Goal: Task Accomplishment & Management: Manage account settings

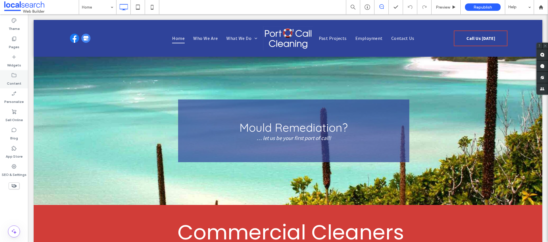
click at [14, 79] on label "Content" at bounding box center [14, 82] width 15 height 8
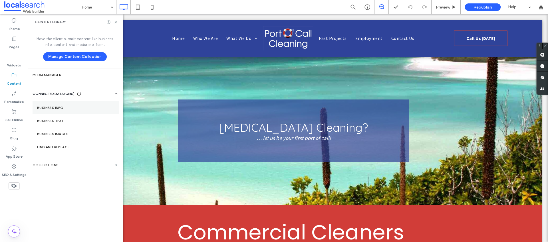
click at [52, 104] on section "Business Info" at bounding box center [76, 107] width 87 height 13
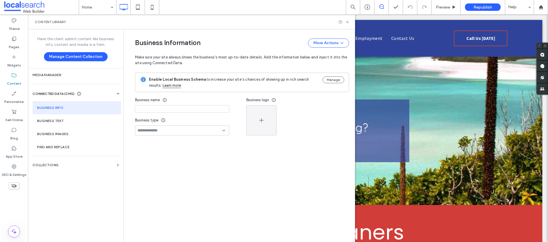
type input "**********"
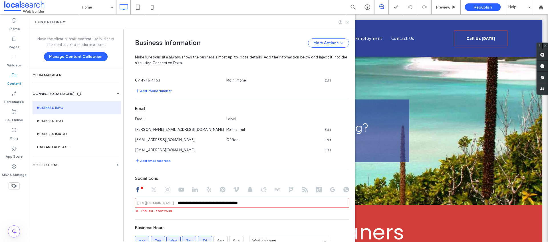
scroll to position [195, 0]
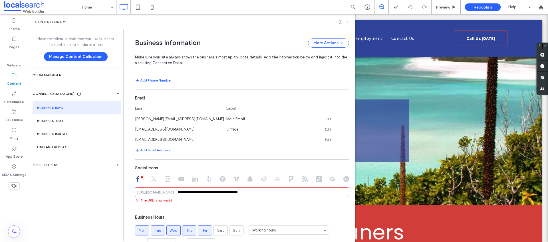
click at [178, 194] on input "**********" at bounding box center [242, 193] width 214 height 10
drag, startPoint x: 176, startPoint y: 192, endPoint x: 223, endPoint y: 193, distance: 47.1
click at [223, 193] on input "**********" at bounding box center [242, 193] width 214 height 10
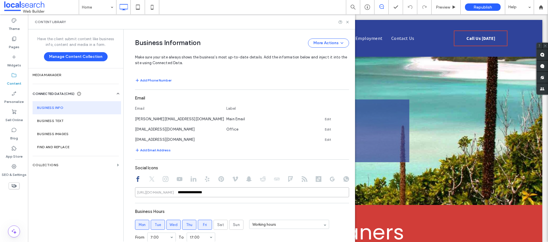
drag, startPoint x: 205, startPoint y: 194, endPoint x: 131, endPoint y: 189, distance: 74.1
click at [131, 189] on div "**********" at bounding box center [238, 72] width 223 height 477
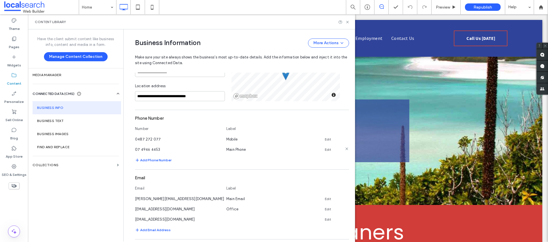
scroll to position [121, 0]
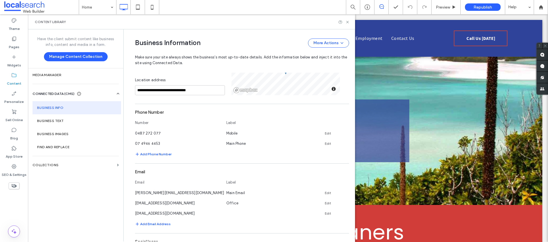
type input "**********"
drag, startPoint x: 150, startPoint y: 145, endPoint x: 132, endPoint y: 143, distance: 17.6
click at [135, 143] on div "07 4946 4453" at bounding box center [178, 143] width 86 height 6
copy span "07 4946 4453"
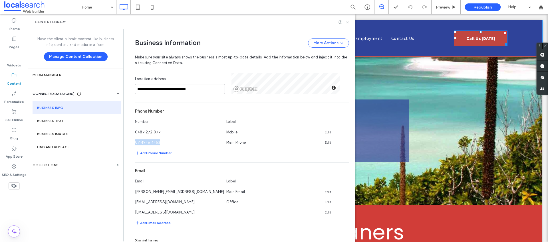
click at [458, 38] on link "Call Us [DATE]" at bounding box center [481, 39] width 54 height 16
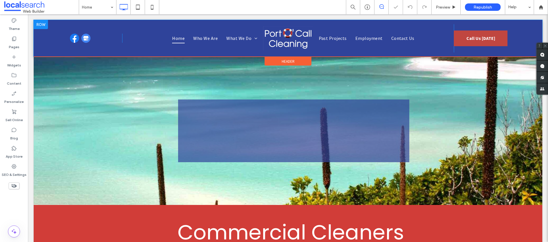
scroll to position [0, 0]
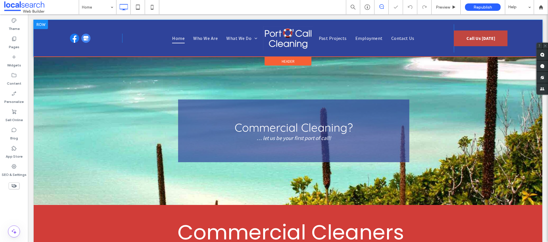
click at [481, 40] on span "Call Us [DATE]" at bounding box center [481, 38] width 29 height 11
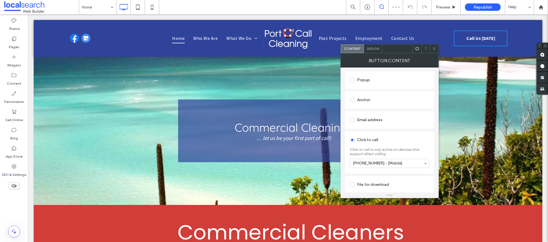
scroll to position [98, 0]
click at [436, 48] on icon at bounding box center [434, 49] width 4 height 4
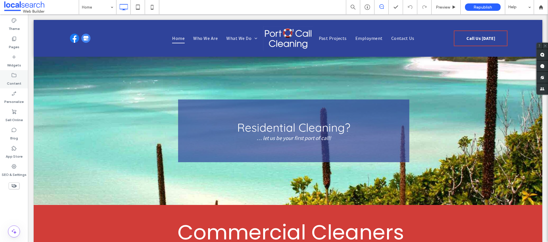
click at [18, 79] on label "Content" at bounding box center [14, 82] width 15 height 8
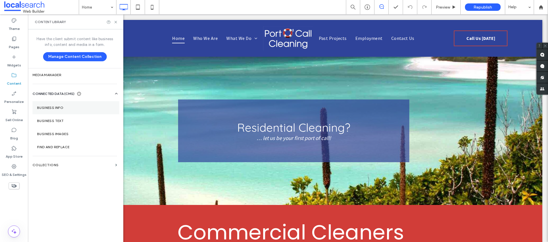
click at [64, 105] on section "Business Info" at bounding box center [76, 107] width 87 height 13
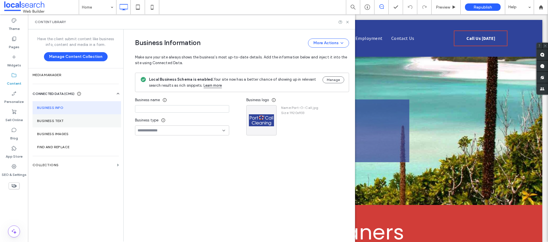
type input "**********"
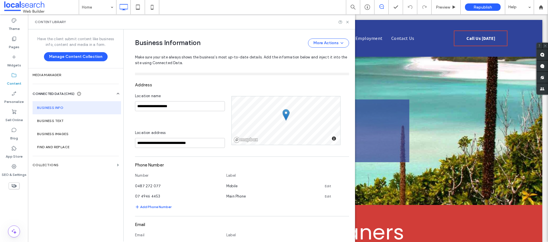
scroll to position [0, 0]
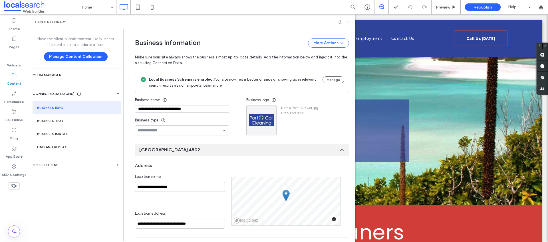
click at [349, 22] on icon at bounding box center [348, 22] width 4 height 4
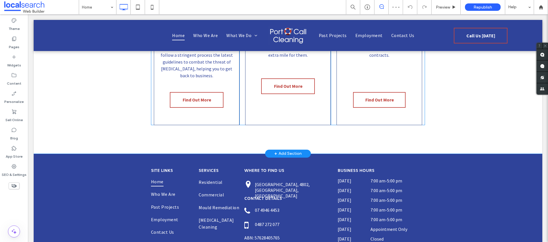
scroll to position [907, 0]
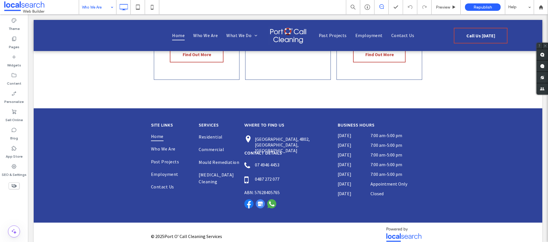
drag, startPoint x: 97, startPoint y: 33, endPoint x: 111, endPoint y: 30, distance: 14.4
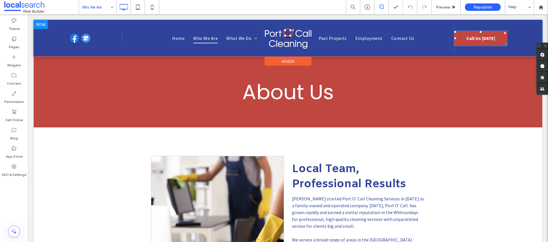
click at [467, 35] on span "Call Us [DATE]" at bounding box center [481, 38] width 29 height 11
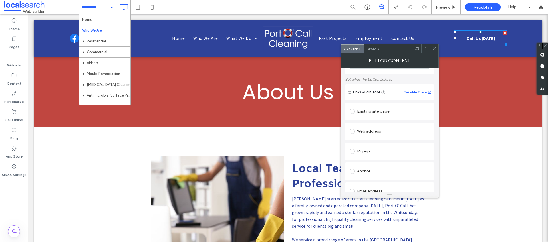
scroll to position [98, 0]
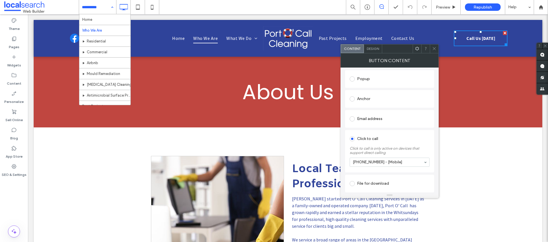
click at [435, 48] on icon at bounding box center [434, 49] width 4 height 4
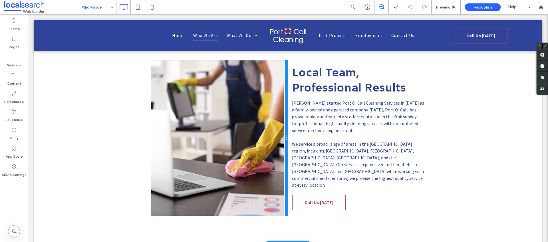
scroll to position [177, 0]
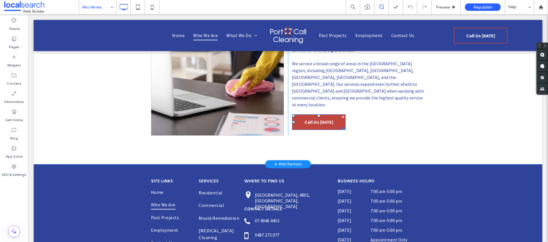
click at [336, 115] on link "Call Us [DATE]" at bounding box center [319, 123] width 54 height 16
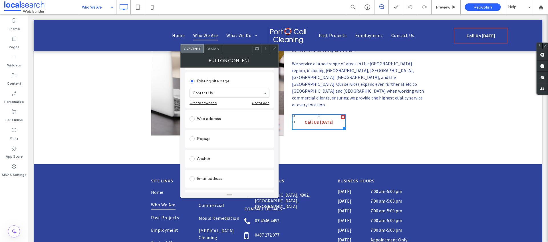
scroll to position [91, 0]
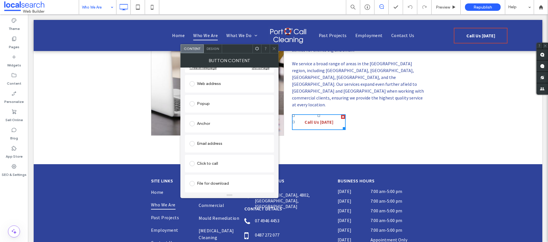
click at [214, 164] on div "Click to call" at bounding box center [230, 163] width 80 height 9
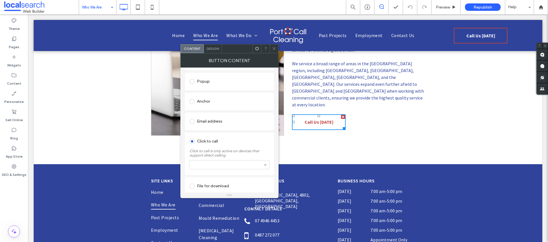
scroll to position [98, 0]
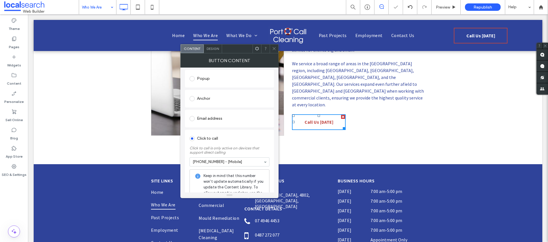
click at [274, 49] on use at bounding box center [274, 48] width 3 height 3
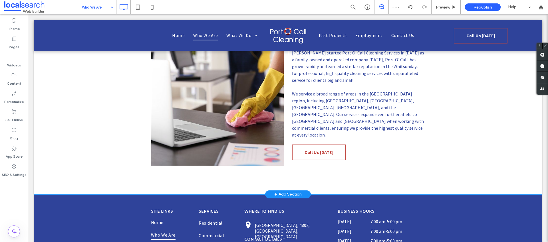
scroll to position [0, 0]
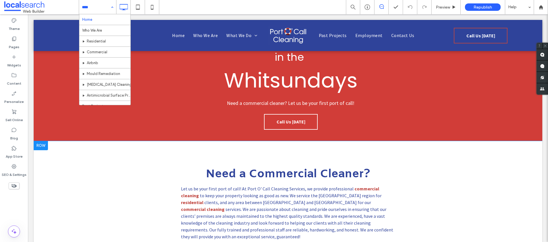
scroll to position [205, 0]
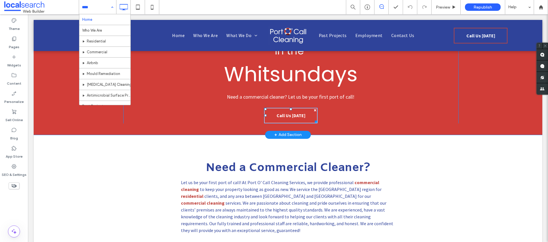
drag, startPoint x: 297, startPoint y: 119, endPoint x: 288, endPoint y: 124, distance: 10.4
click at [297, 119] on span "Call Us [DATE]" at bounding box center [291, 115] width 29 height 11
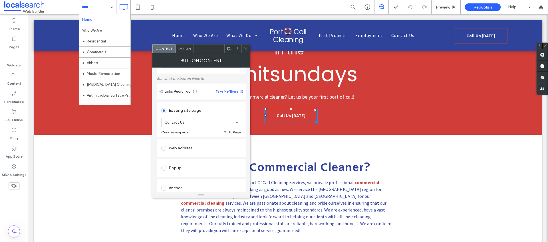
scroll to position [91, 0]
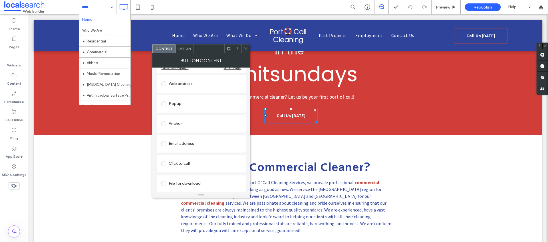
click at [183, 166] on div "Click to call" at bounding box center [201, 163] width 80 height 9
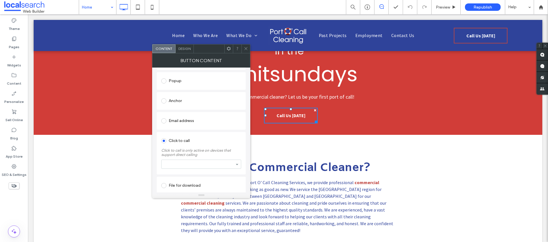
scroll to position [98, 0]
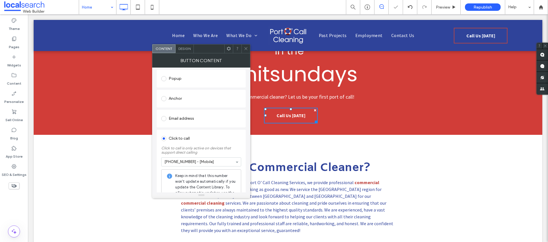
click at [247, 49] on icon at bounding box center [246, 49] width 4 height 4
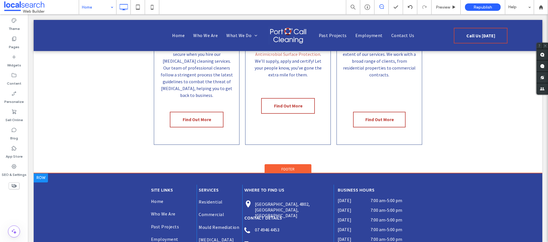
scroll to position [907, 0]
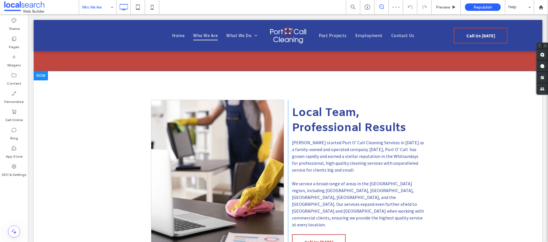
scroll to position [181, 0]
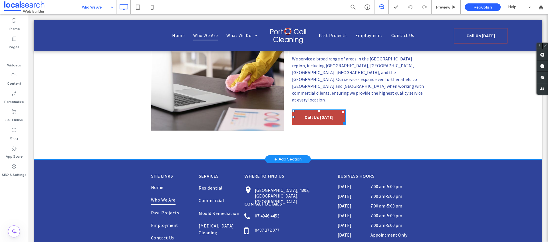
click at [311, 112] on span "Call Us [DATE]" at bounding box center [319, 117] width 29 height 11
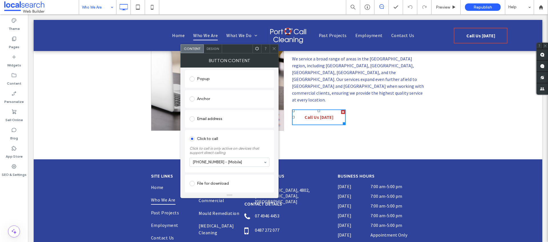
scroll to position [97, 0]
click at [275, 49] on icon at bounding box center [274, 49] width 4 height 4
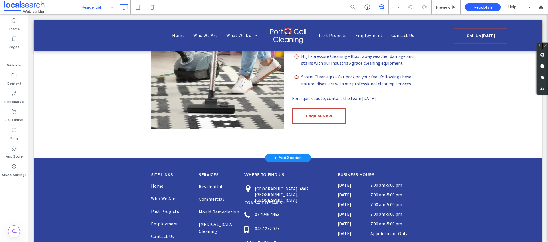
scroll to position [352, 0]
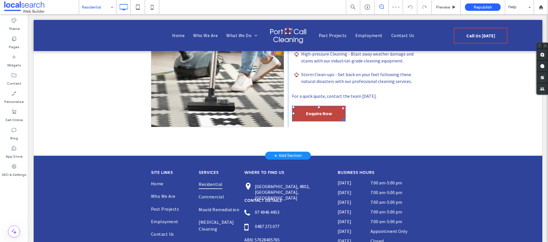
click at [320, 115] on span "Enquire Now" at bounding box center [319, 113] width 26 height 11
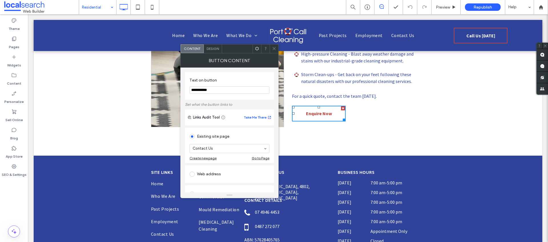
click at [274, 48] on use at bounding box center [274, 48] width 3 height 3
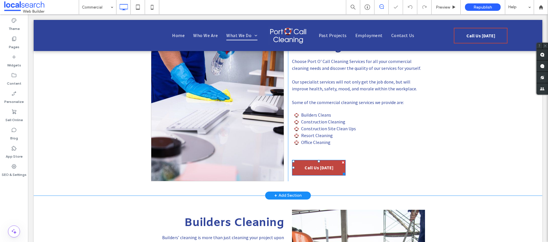
click at [305, 171] on span "Call Us [DATE]" at bounding box center [319, 167] width 29 height 11
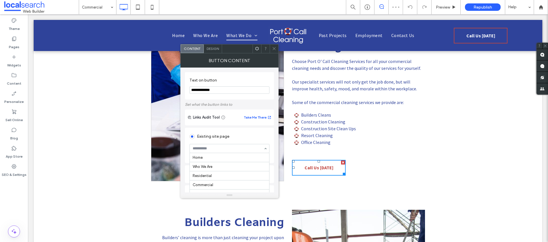
scroll to position [44, 0]
click at [254, 95] on section "**********" at bounding box center [230, 86] width 80 height 22
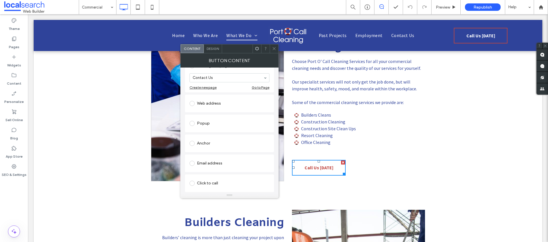
scroll to position [91, 0]
click at [210, 165] on div "Click to call" at bounding box center [230, 163] width 80 height 9
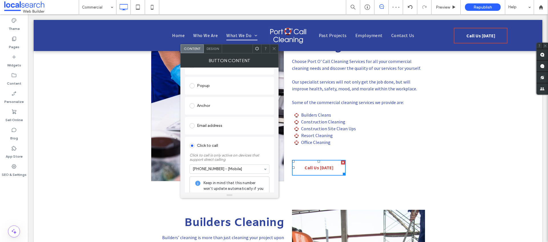
click at [275, 49] on icon at bounding box center [274, 49] width 4 height 4
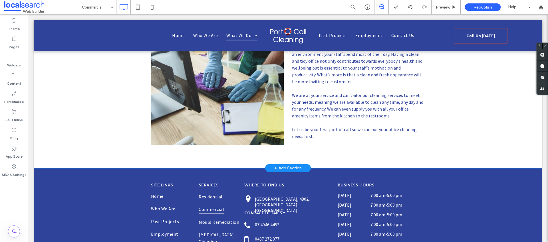
scroll to position [1014, 0]
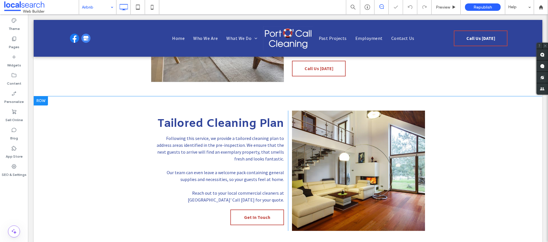
scroll to position [240, 0]
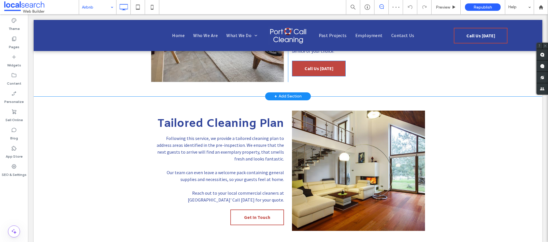
click at [323, 67] on span "Call Us [DATE]" at bounding box center [319, 68] width 29 height 11
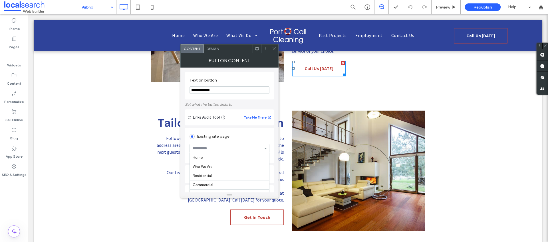
scroll to position [44, 0]
click at [252, 132] on div "Existing site page" at bounding box center [230, 136] width 80 height 9
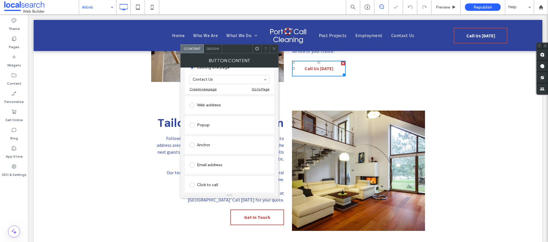
scroll to position [91, 0]
click at [216, 163] on div "Click to call" at bounding box center [230, 163] width 80 height 9
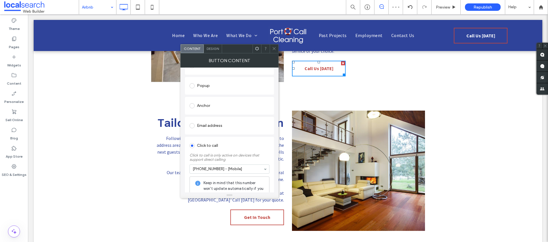
click at [273, 49] on icon at bounding box center [274, 49] width 4 height 4
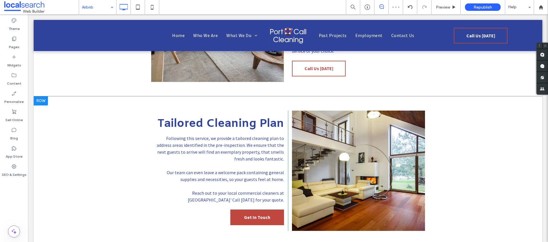
click at [254, 226] on div "Tailored Cleaning Plan Following this service, we provide a tailored cleaning p…" at bounding box center [219, 171] width 137 height 121
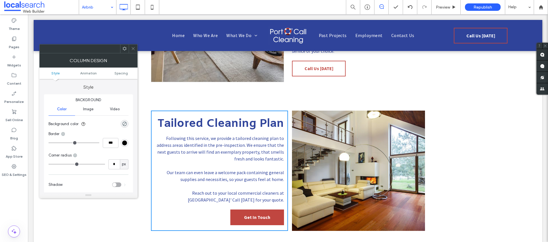
click at [255, 217] on span "Get In Touch" at bounding box center [257, 217] width 26 height 11
drag, startPoint x: 132, startPoint y: 49, endPoint x: 133, endPoint y: 52, distance: 3.5
click at [132, 49] on icon at bounding box center [133, 49] width 4 height 4
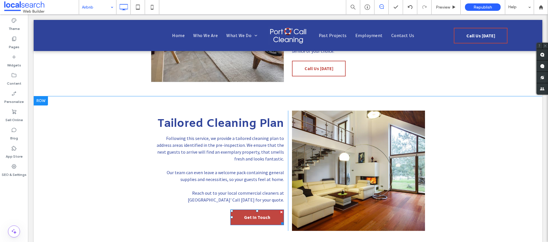
click at [244, 217] on span "Get In Touch" at bounding box center [257, 217] width 26 height 11
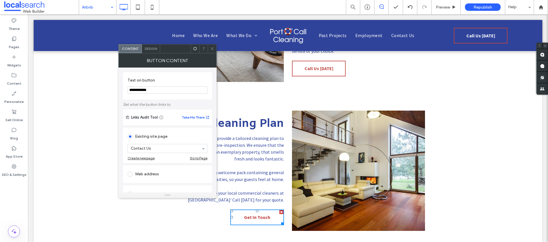
click at [213, 49] on icon at bounding box center [212, 49] width 4 height 4
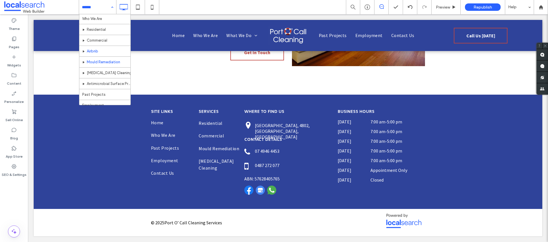
scroll to position [28, 0]
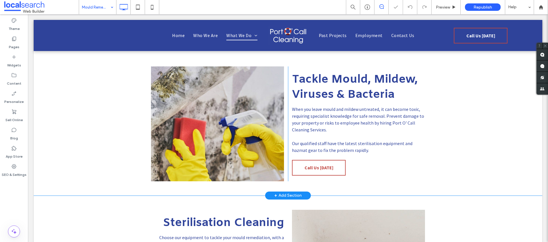
scroll to position [148, 0]
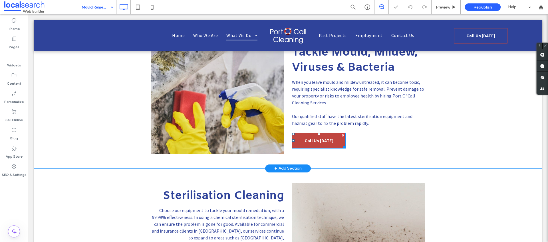
click at [308, 143] on span "Call Us [DATE]" at bounding box center [319, 140] width 29 height 11
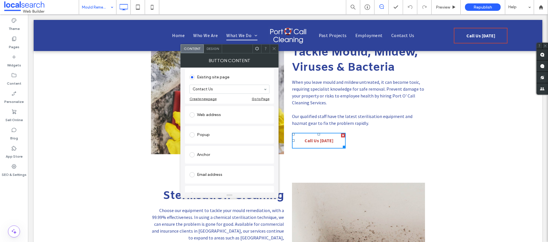
scroll to position [91, 0]
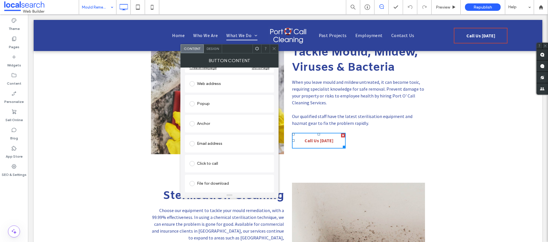
click at [211, 163] on div "Click to call" at bounding box center [230, 163] width 80 height 9
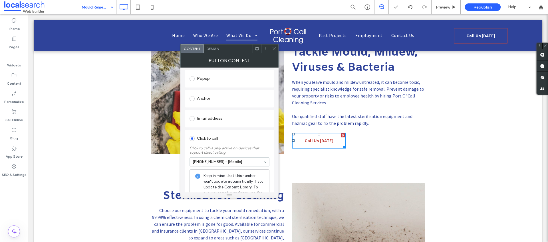
click at [275, 49] on icon at bounding box center [274, 49] width 4 height 4
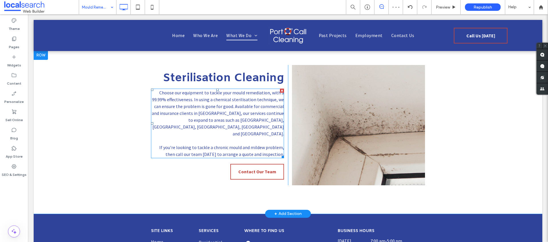
scroll to position [274, 0]
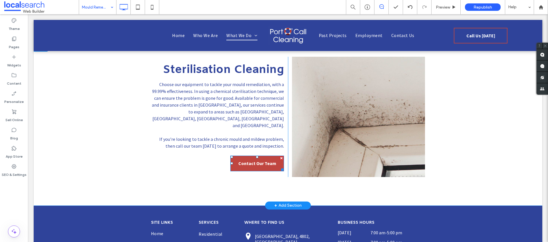
click at [244, 158] on span "Contact Our Team" at bounding box center [257, 163] width 38 height 11
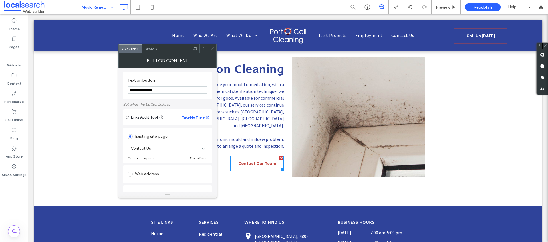
click at [213, 51] on icon at bounding box center [212, 49] width 4 height 4
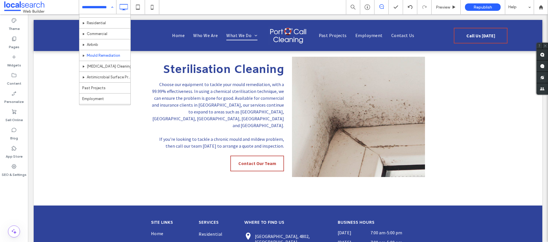
scroll to position [28, 0]
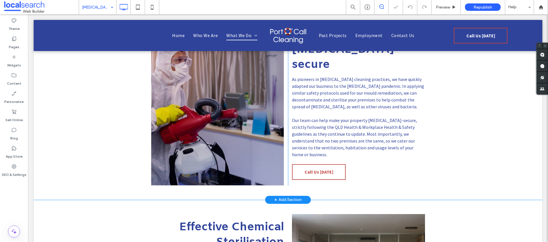
scroll to position [229, 0]
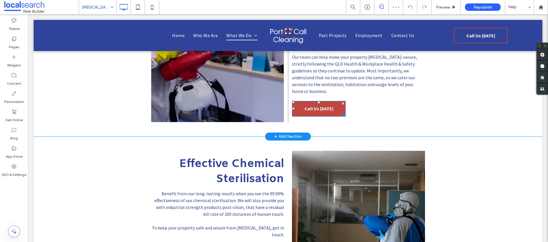
click at [321, 103] on span "Call Us [DATE]" at bounding box center [319, 108] width 29 height 11
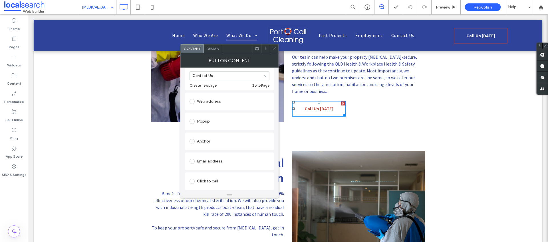
scroll to position [91, 0]
click at [209, 165] on div "Click to call" at bounding box center [230, 163] width 80 height 9
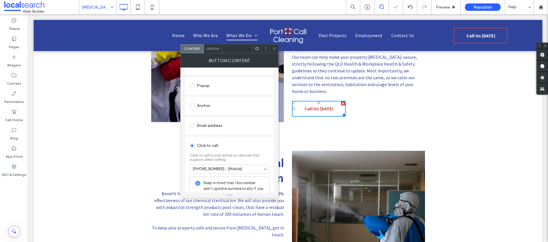
click at [274, 50] on icon at bounding box center [274, 49] width 4 height 4
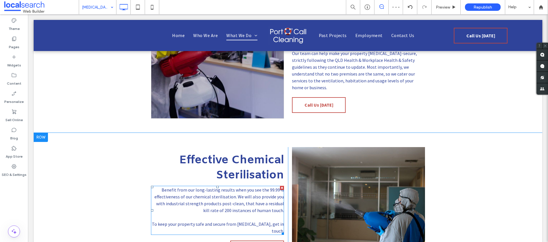
scroll to position [235, 0]
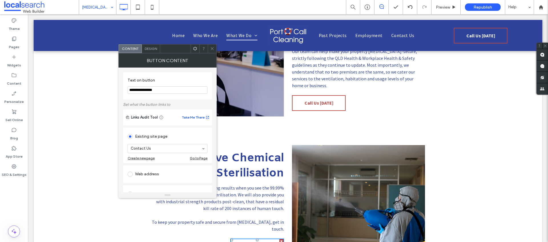
drag, startPoint x: 213, startPoint y: 47, endPoint x: 189, endPoint y: 79, distance: 39.8
click at [213, 47] on icon at bounding box center [212, 49] width 4 height 4
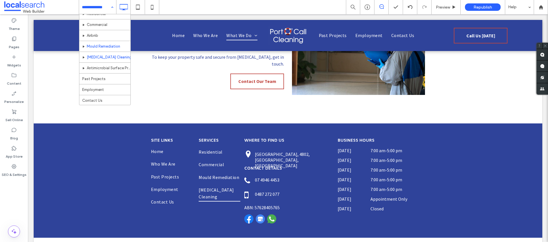
scroll to position [28, 0]
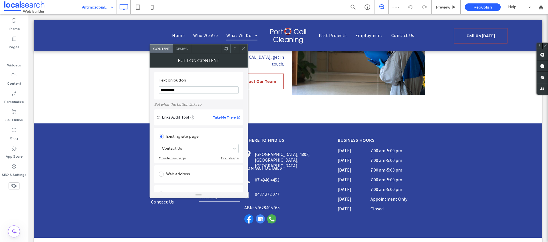
click at [245, 50] on icon at bounding box center [243, 49] width 4 height 4
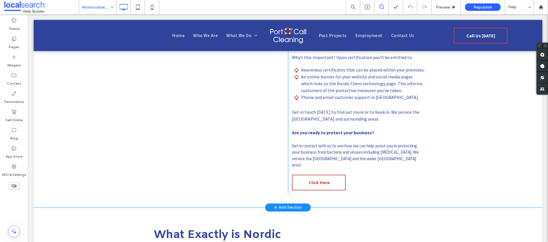
scroll to position [314, 0]
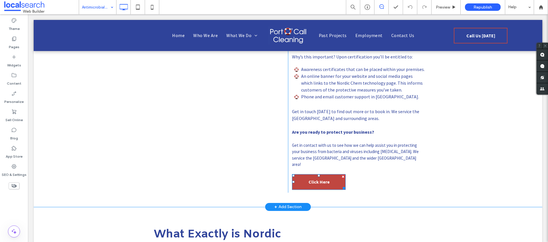
click at [309, 177] on span "Click Here" at bounding box center [319, 182] width 21 height 11
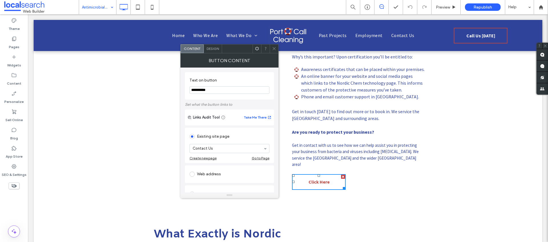
click at [217, 89] on input "**********" at bounding box center [230, 90] width 80 height 7
drag, startPoint x: 218, startPoint y: 89, endPoint x: 185, endPoint y: 91, distance: 32.6
click at [18, 69] on body ".wqwq-1{fill:#231f20;} .cls-1q, .cls-2q { fill-rule: evenodd; } .cls-2q { fill:…" at bounding box center [274, 121] width 548 height 242
type input "**********"
click at [274, 52] on span at bounding box center [274, 49] width 4 height 9
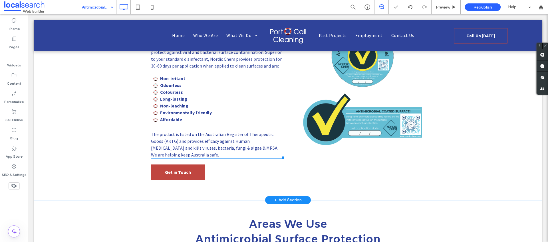
scroll to position [533, 0]
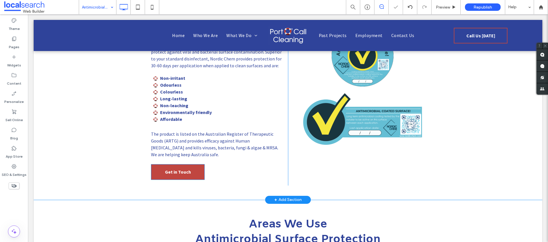
click at [165, 167] on span "Get in Touch" at bounding box center [178, 172] width 26 height 11
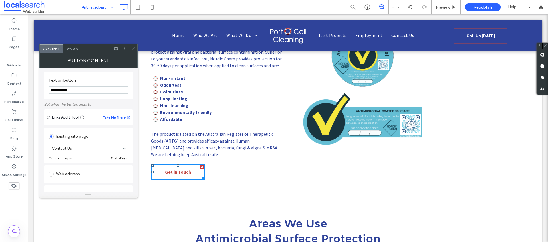
click at [133, 49] on use at bounding box center [133, 48] width 3 height 3
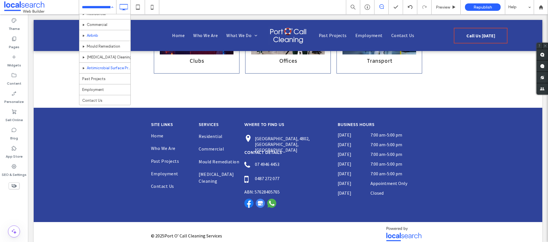
scroll to position [28, 0]
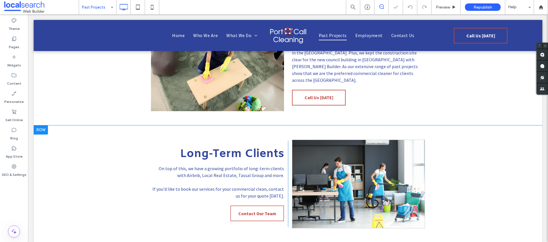
scroll to position [212, 0]
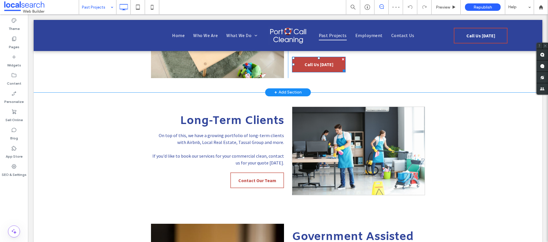
click at [328, 60] on span "Call Us [DATE]" at bounding box center [319, 64] width 29 height 11
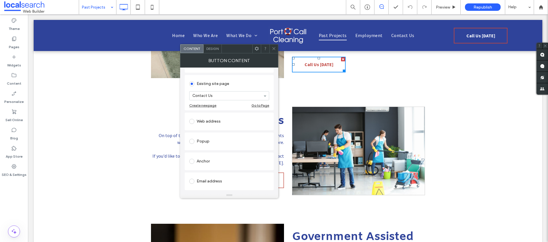
scroll to position [91, 0]
click at [210, 161] on div "Click to call" at bounding box center [229, 163] width 80 height 9
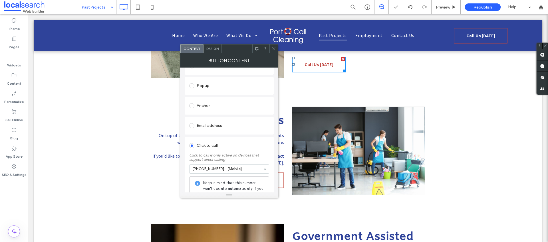
click at [275, 49] on icon at bounding box center [274, 49] width 4 height 4
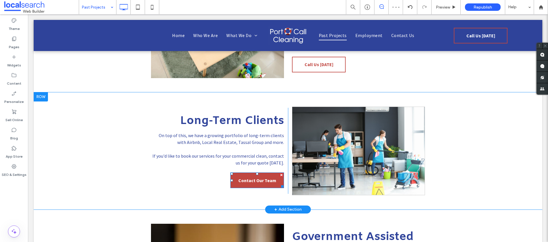
click at [240, 173] on link "Contact Our Team" at bounding box center [257, 181] width 54 height 16
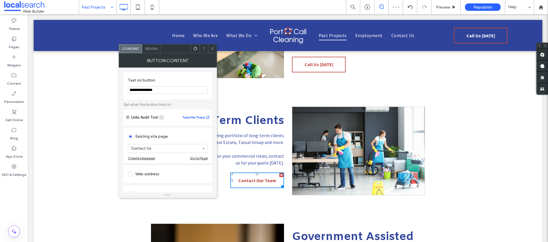
click at [212, 49] on icon at bounding box center [213, 49] width 4 height 4
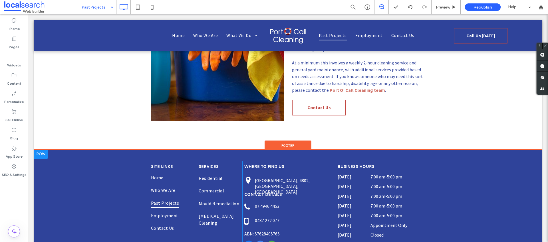
scroll to position [520, 0]
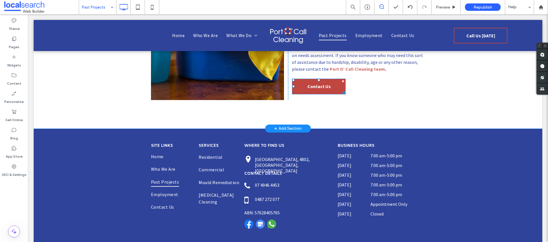
click at [308, 83] on span "Contact Us" at bounding box center [319, 86] width 23 height 11
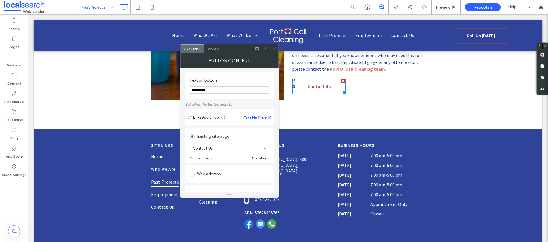
click at [276, 48] on icon at bounding box center [274, 49] width 4 height 4
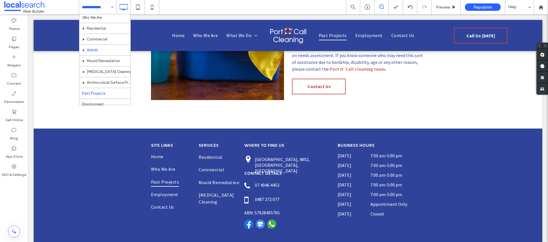
scroll to position [28, 0]
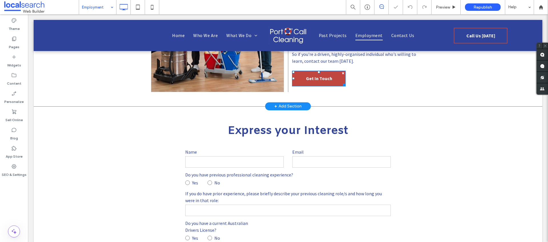
click at [332, 83] on link "Get In Touch" at bounding box center [319, 79] width 54 height 16
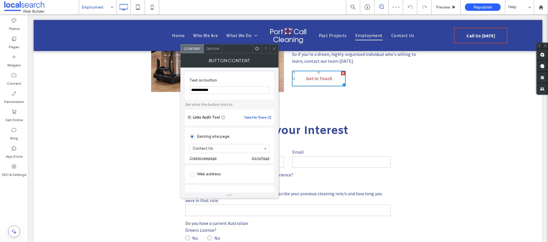
click at [275, 50] on icon at bounding box center [274, 49] width 4 height 4
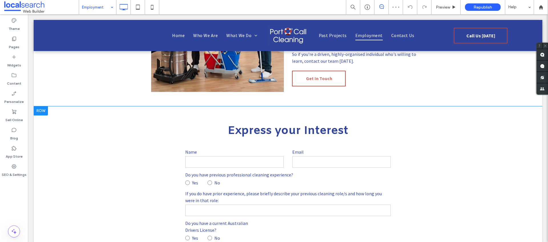
scroll to position [398, 0]
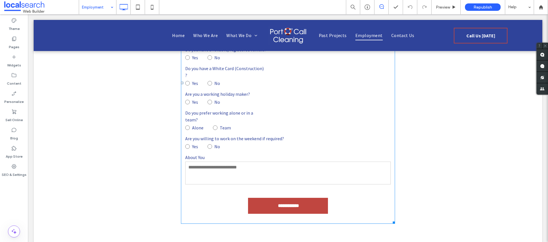
click at [254, 201] on input "**********" at bounding box center [288, 206] width 77 height 11
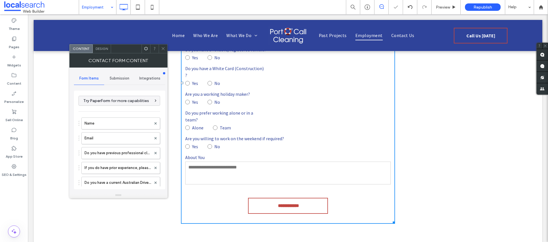
click at [119, 76] on div "Submission" at bounding box center [119, 78] width 31 height 13
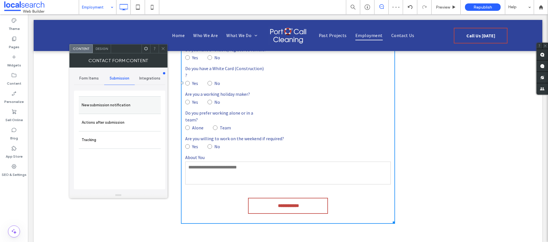
click at [121, 104] on label "New submission notification" at bounding box center [120, 105] width 76 height 11
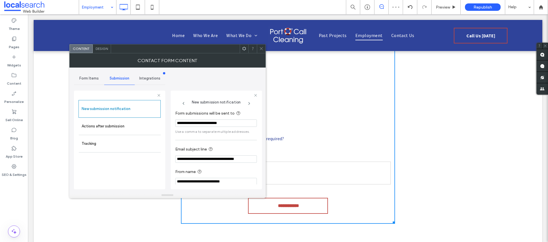
click at [262, 49] on icon at bounding box center [261, 49] width 4 height 4
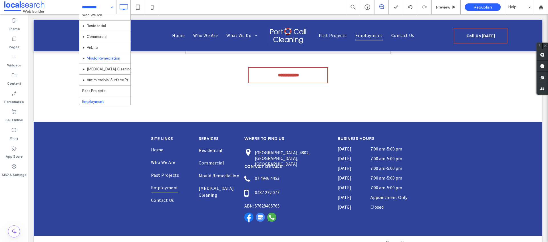
scroll to position [28, 0]
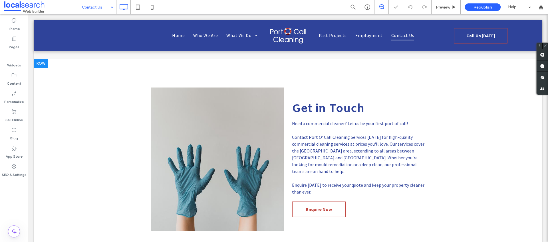
scroll to position [137, 0]
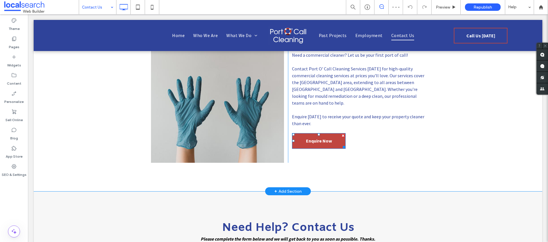
click at [298, 142] on link "Enquire Now" at bounding box center [319, 141] width 54 height 16
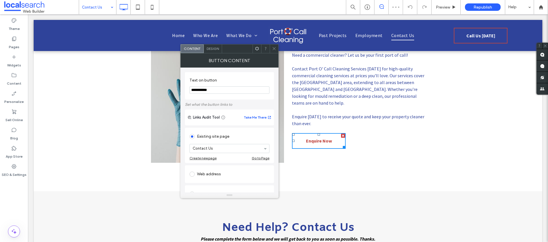
click at [273, 47] on icon at bounding box center [274, 49] width 4 height 4
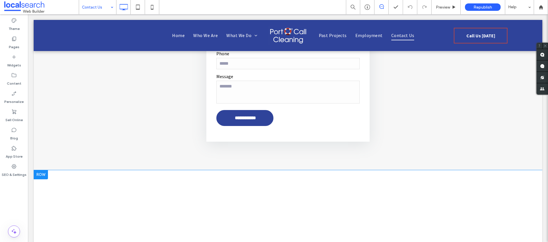
scroll to position [453, 0]
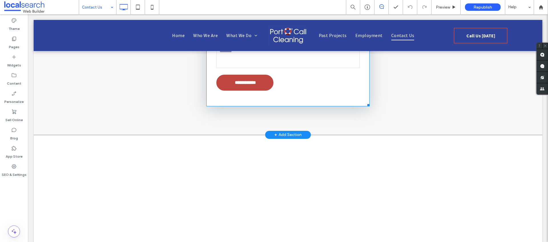
click at [246, 85] on input "**********" at bounding box center [245, 82] width 55 height 11
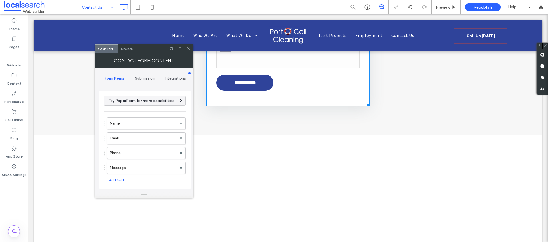
click at [141, 74] on div "Submission" at bounding box center [145, 78] width 31 height 13
click at [144, 106] on label "New submission notification" at bounding box center [145, 105] width 76 height 11
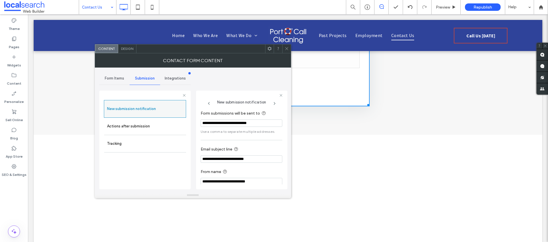
drag, startPoint x: 221, startPoint y: 130, endPoint x: 157, endPoint y: 104, distance: 68.6
click at [181, 104] on div "**********" at bounding box center [144, 139] width 91 height 106
drag, startPoint x: 286, startPoint y: 50, endPoint x: 267, endPoint y: 51, distance: 18.9
click at [286, 50] on use at bounding box center [286, 48] width 3 height 3
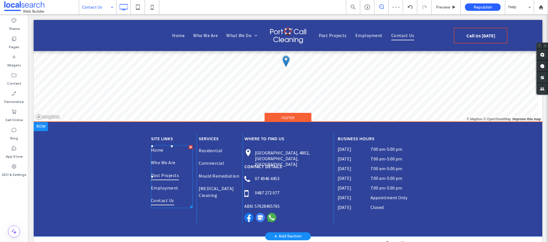
scroll to position [771, 0]
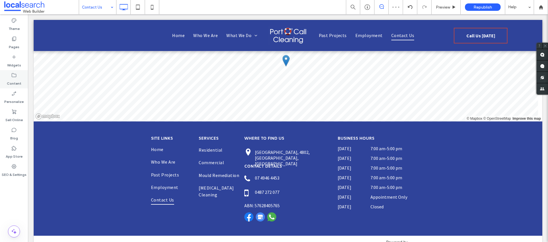
click at [12, 76] on use at bounding box center [14, 75] width 5 height 4
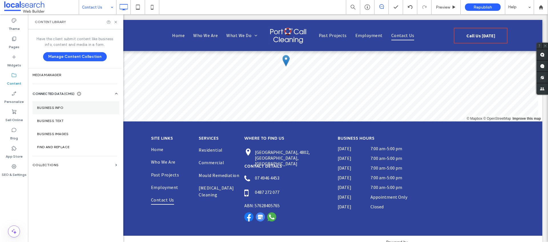
click at [62, 109] on label "Business Info" at bounding box center [76, 108] width 78 height 4
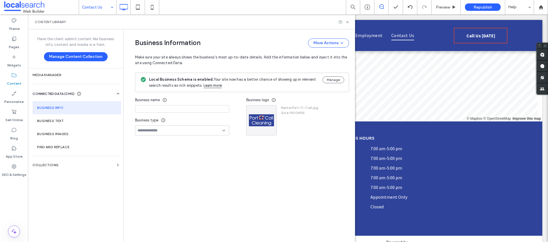
type input "**********"
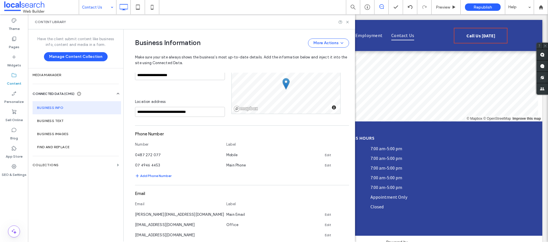
scroll to position [162, 0]
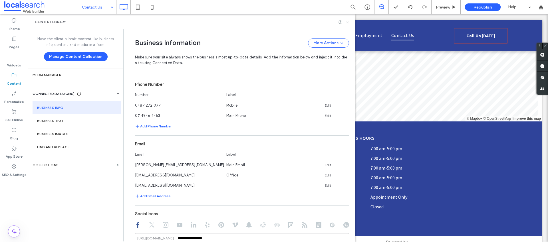
click at [349, 22] on icon at bounding box center [348, 22] width 4 height 4
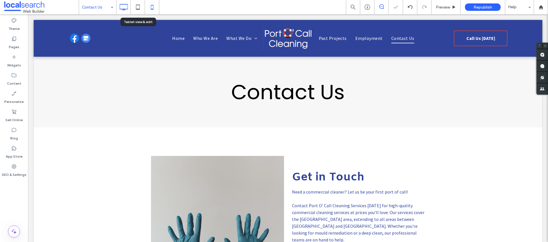
scroll to position [0, 0]
click at [154, 8] on icon at bounding box center [152, 6] width 11 height 11
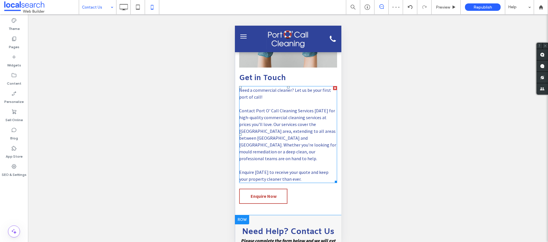
scroll to position [230, 0]
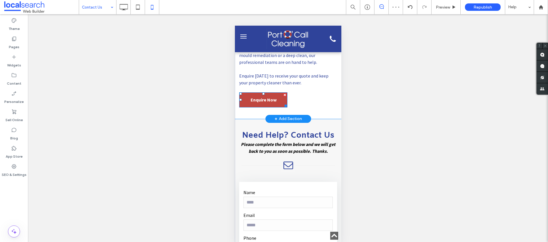
click at [276, 93] on link "Enquire Now" at bounding box center [263, 100] width 48 height 15
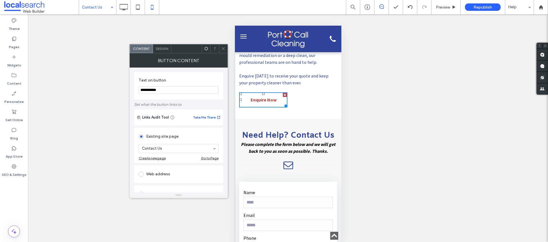
click at [225, 49] on icon at bounding box center [223, 49] width 4 height 4
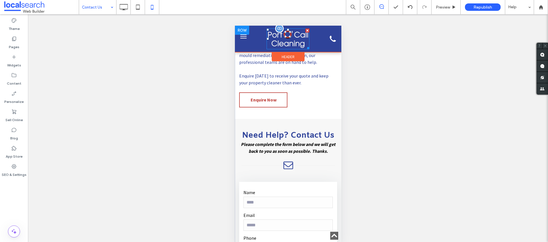
click at [279, 36] on img at bounding box center [287, 39] width 43 height 21
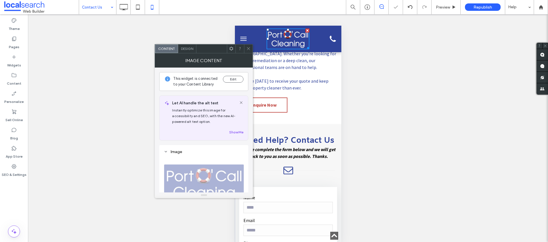
click at [246, 38] on button "menu" at bounding box center [243, 38] width 11 height 11
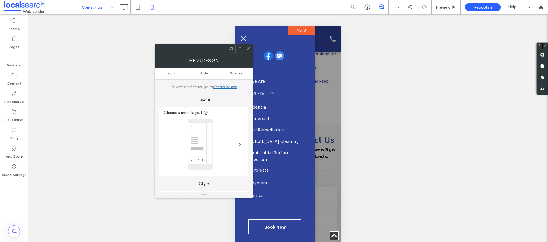
click at [249, 48] on icon at bounding box center [248, 49] width 4 height 4
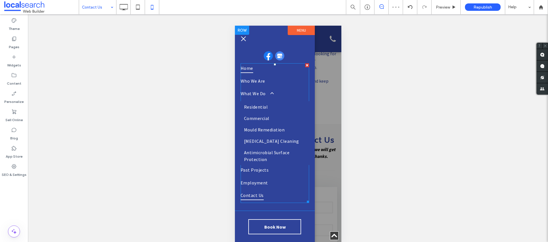
click at [248, 65] on span "Home" at bounding box center [246, 68] width 13 height 10
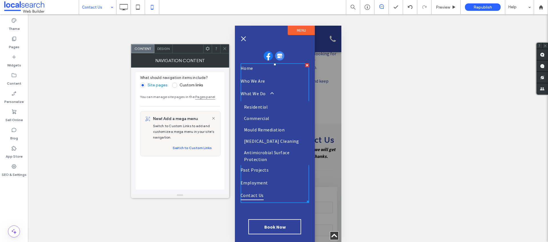
click at [227, 50] on div at bounding box center [225, 49] width 9 height 9
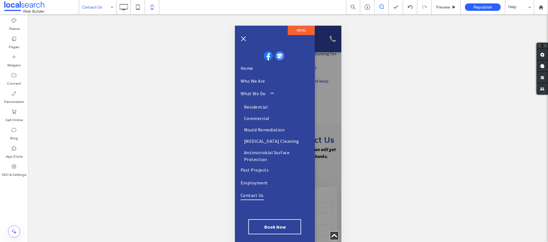
drag, startPoint x: 244, startPoint y: 35, endPoint x: 430, endPoint y: 59, distance: 187.5
click at [244, 35] on button "menu" at bounding box center [243, 38] width 11 height 11
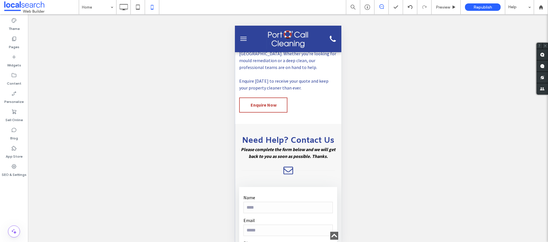
drag, startPoint x: 96, startPoint y: 22, endPoint x: 108, endPoint y: 20, distance: 12.2
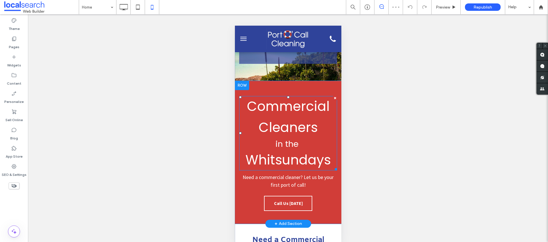
scroll to position [115, 0]
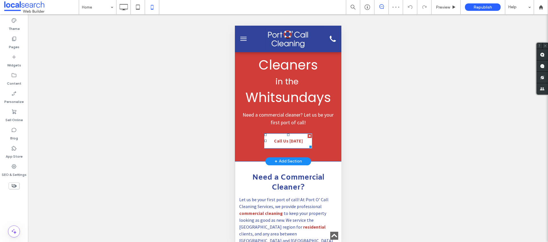
click at [300, 141] on link "Call Us [DATE]" at bounding box center [288, 141] width 48 height 15
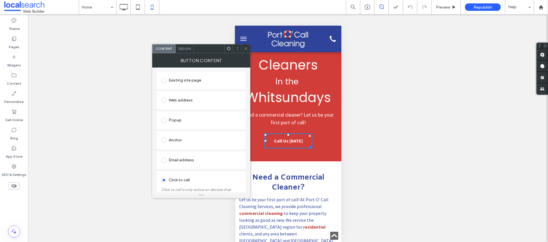
scroll to position [98, 0]
drag, startPoint x: 246, startPoint y: 48, endPoint x: 248, endPoint y: 56, distance: 8.4
click at [246, 48] on icon at bounding box center [246, 49] width 4 height 4
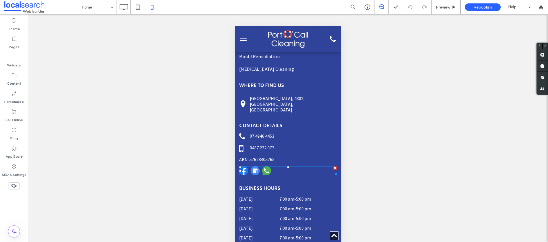
scroll to position [1540, 0]
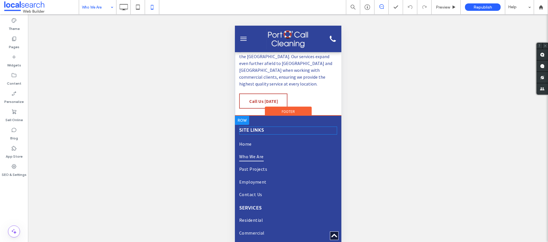
scroll to position [152, 0]
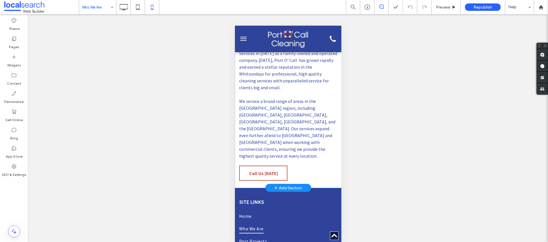
click at [264, 153] on div "Local Team, Professional Results [PERSON_NAME] started Port O' Call Cleaning Se…" at bounding box center [288, 99] width 107 height 170
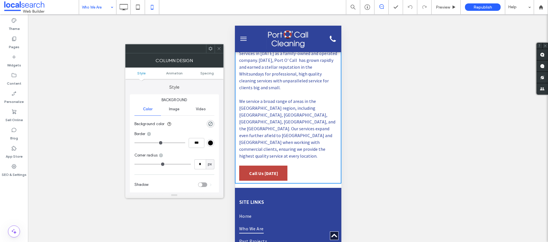
click at [263, 168] on span "Call Us [DATE]" at bounding box center [263, 173] width 29 height 11
drag, startPoint x: 219, startPoint y: 48, endPoint x: 230, endPoint y: 97, distance: 49.9
click at [220, 48] on icon at bounding box center [219, 49] width 4 height 4
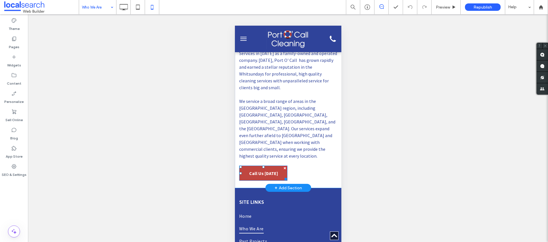
click at [259, 168] on span "Call Us [DATE]" at bounding box center [263, 173] width 29 height 11
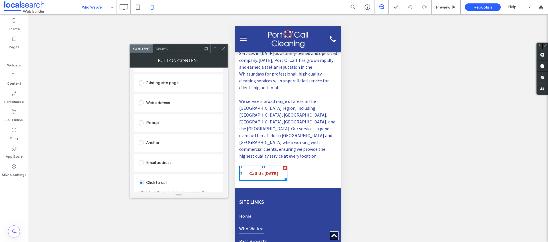
scroll to position [98, 0]
click at [224, 47] on icon at bounding box center [223, 49] width 4 height 4
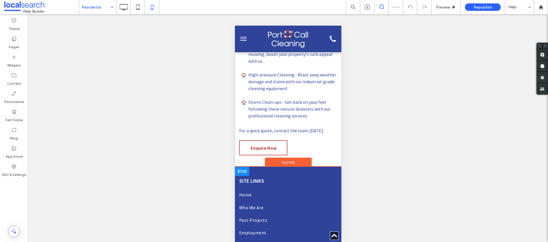
scroll to position [567, 0]
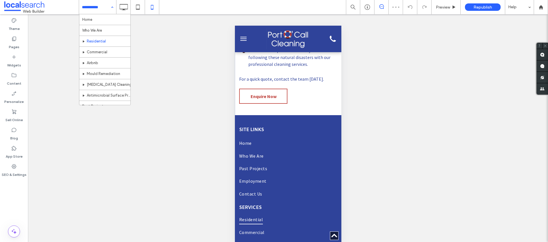
click at [108, 7] on div "Home Who We Are Residential Commercial Airbnb Mould Remediation [MEDICAL_DATA] …" at bounding box center [97, 7] width 37 height 14
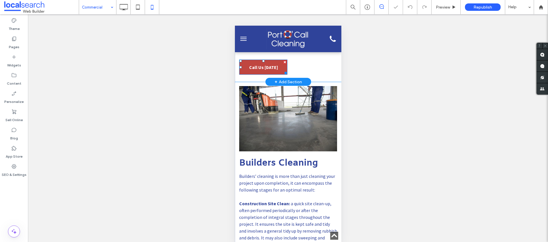
click at [276, 62] on span "Call Us [DATE]" at bounding box center [263, 67] width 29 height 11
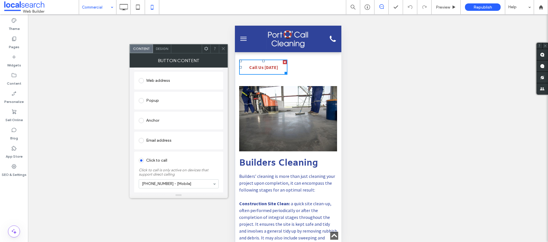
scroll to position [98, 0]
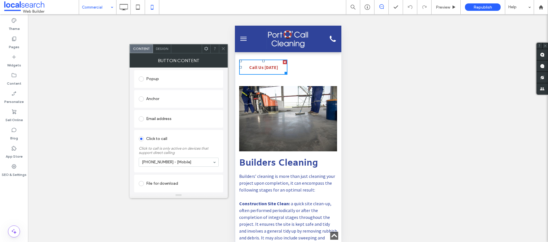
click at [223, 48] on icon at bounding box center [223, 49] width 4 height 4
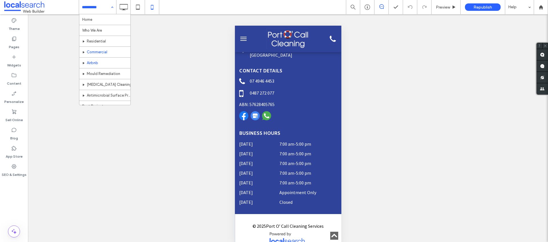
scroll to position [28, 0]
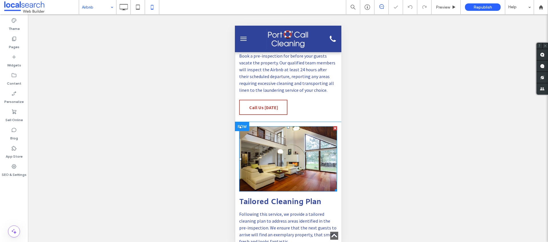
scroll to position [184, 0]
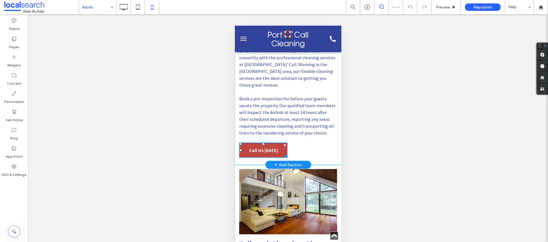
click at [264, 146] on span "Call Us [DATE]" at bounding box center [263, 150] width 29 height 11
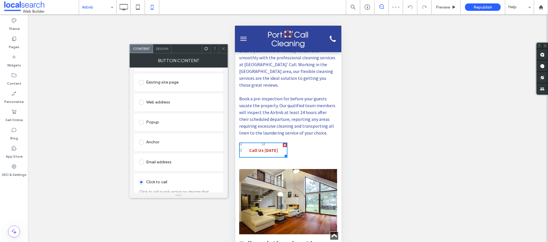
scroll to position [98, 0]
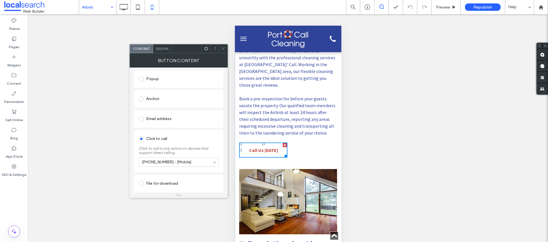
drag, startPoint x: 225, startPoint y: 49, endPoint x: 232, endPoint y: 58, distance: 11.8
click at [225, 49] on icon at bounding box center [223, 49] width 4 height 4
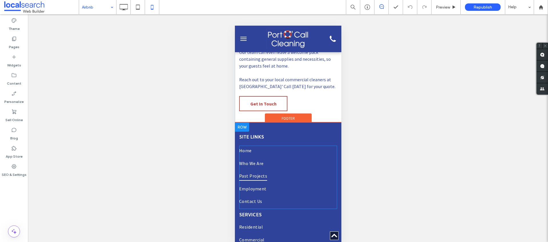
scroll to position [495, 0]
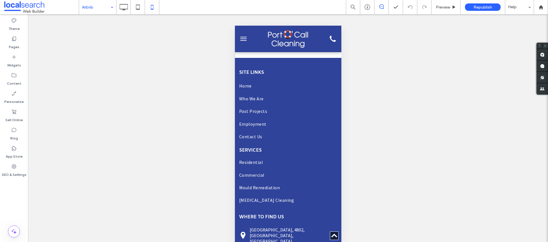
drag, startPoint x: 107, startPoint y: 4, endPoint x: 109, endPoint y: 8, distance: 4.1
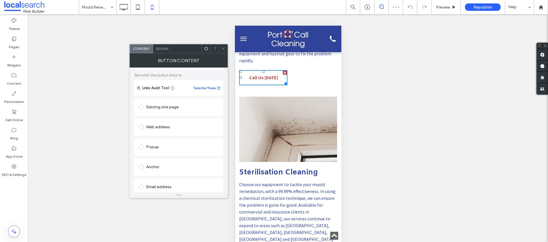
scroll to position [96, 0]
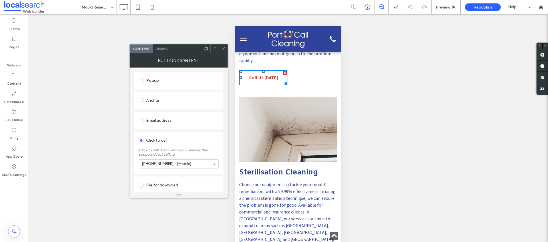
click at [225, 48] on icon at bounding box center [223, 49] width 4 height 4
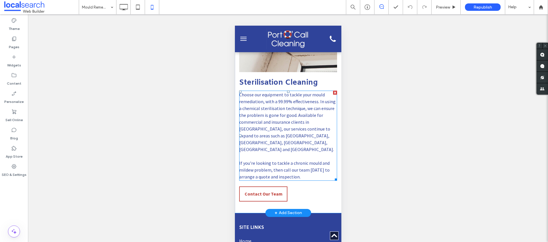
scroll to position [381, 0]
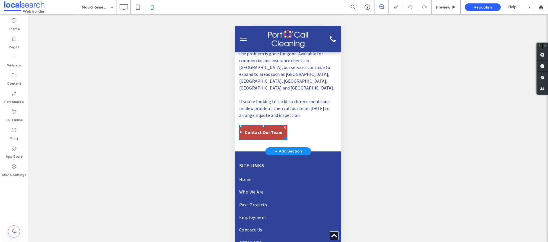
click at [273, 127] on span "Contact Our Team" at bounding box center [263, 132] width 38 height 11
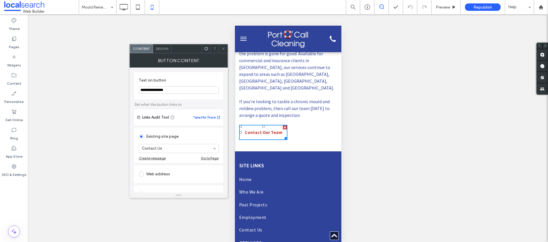
click at [223, 49] on use at bounding box center [223, 48] width 3 height 3
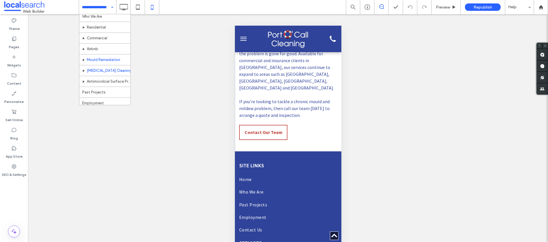
scroll to position [28, 0]
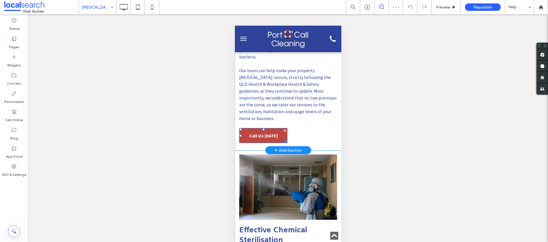
click at [277, 132] on link "Call Us [DATE]" at bounding box center [263, 135] width 48 height 15
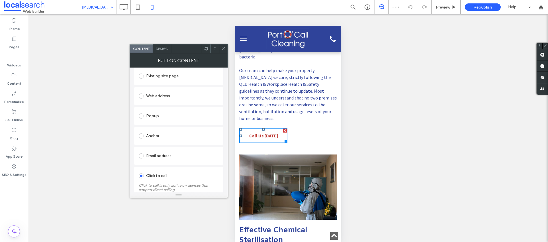
scroll to position [98, 0]
click at [224, 49] on icon at bounding box center [223, 49] width 4 height 4
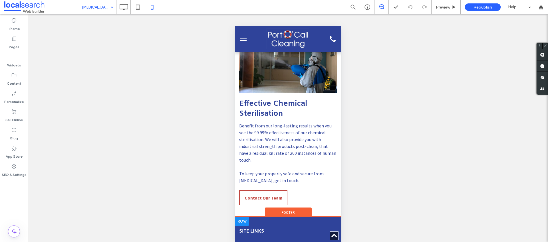
scroll to position [419, 0]
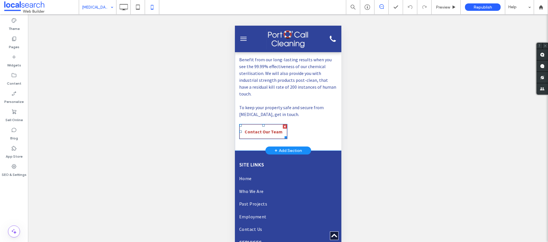
click at [279, 111] on div "Effective Chemical Sterilisation Benefit from our long-lasting results when you…" at bounding box center [288, 84] width 107 height 115
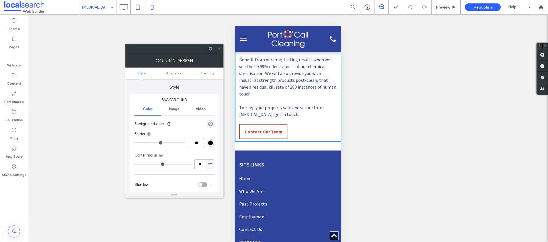
drag, startPoint x: 216, startPoint y: 46, endPoint x: 224, endPoint y: 58, distance: 14.0
click at [217, 47] on div at bounding box center [219, 49] width 9 height 9
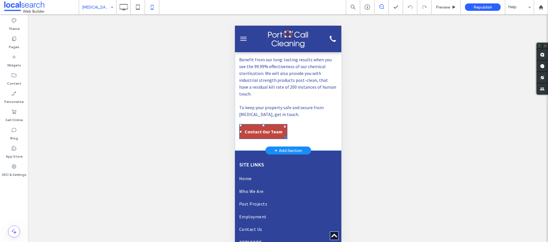
click at [253, 126] on span "Contact Our Team" at bounding box center [263, 131] width 38 height 11
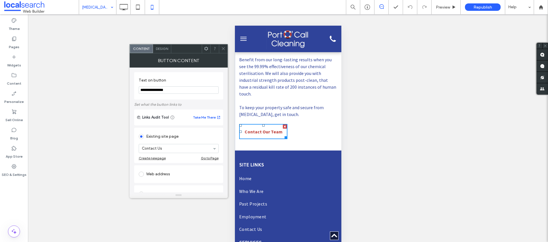
click at [224, 48] on icon at bounding box center [223, 49] width 4 height 4
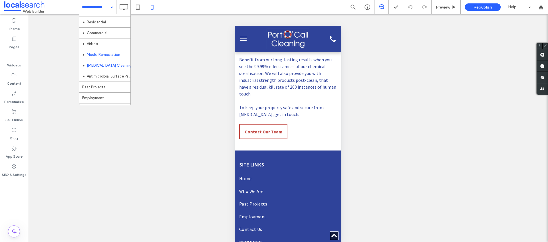
scroll to position [28, 0]
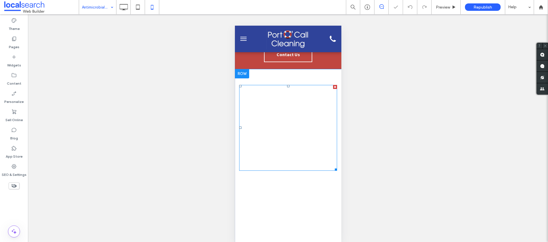
scroll to position [102, 0]
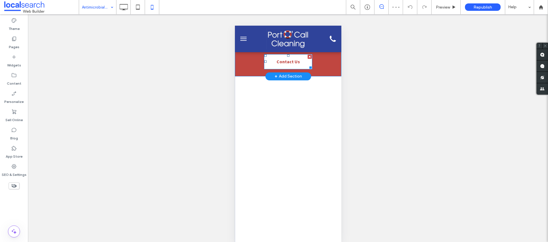
click at [278, 63] on span "Contact Us" at bounding box center [287, 61] width 23 height 11
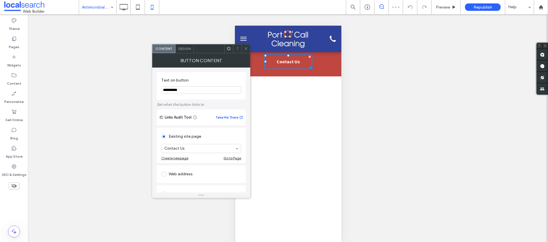
click at [245, 47] on icon at bounding box center [246, 49] width 4 height 4
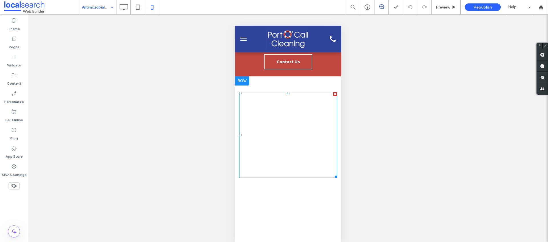
click at [270, 135] on span at bounding box center [288, 135] width 98 height 86
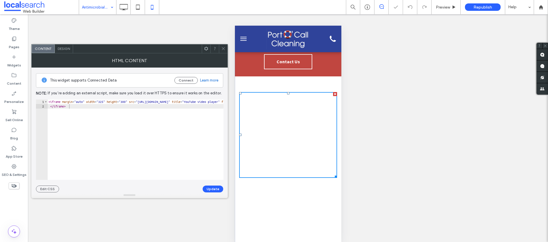
click at [225, 49] on icon at bounding box center [223, 49] width 4 height 4
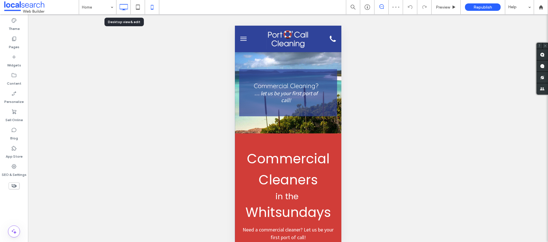
click at [128, 5] on icon at bounding box center [123, 6] width 11 height 11
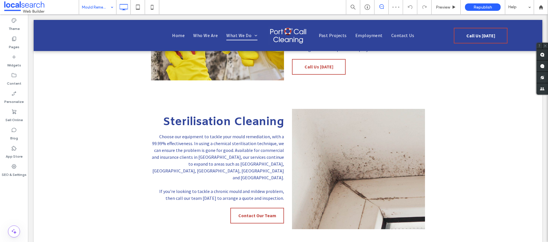
click at [109, 6] on div "Mould Remediation" at bounding box center [97, 7] width 37 height 14
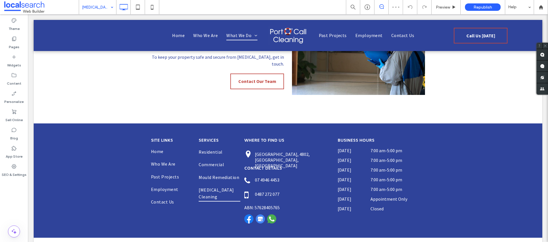
click at [113, 8] on div "[MEDICAL_DATA] Cleaning" at bounding box center [97, 7] width 37 height 14
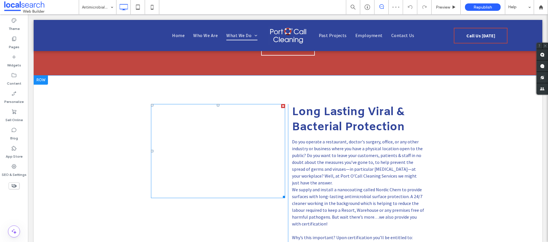
click at [197, 153] on span at bounding box center [218, 151] width 134 height 94
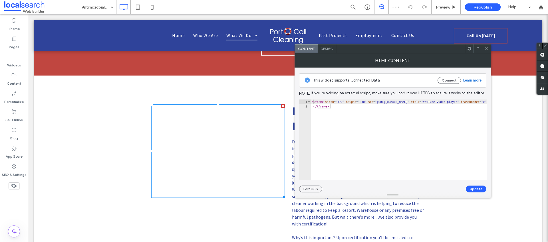
click at [487, 50] on icon at bounding box center [487, 49] width 4 height 4
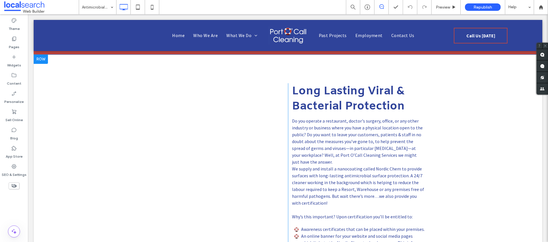
scroll to position [149, 0]
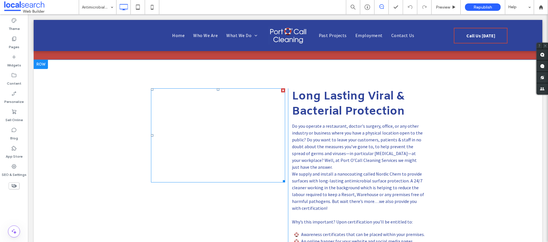
click at [282, 90] on div at bounding box center [283, 91] width 4 height 4
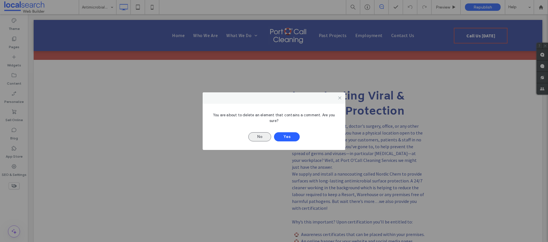
click at [263, 137] on button "No" at bounding box center [259, 137] width 23 height 9
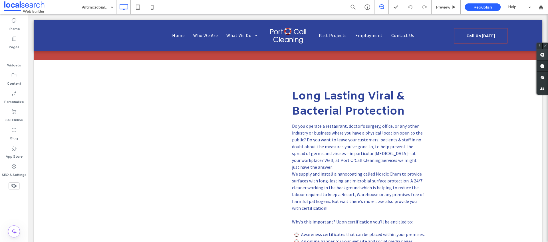
click at [546, 55] on span at bounding box center [542, 54] width 11 height 11
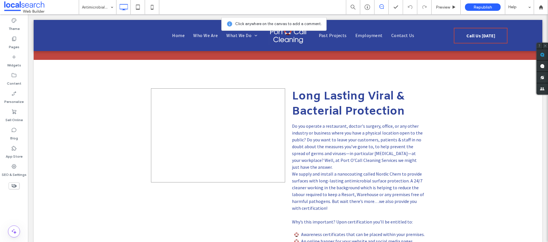
click at [184, 111] on div at bounding box center [218, 136] width 134 height 94
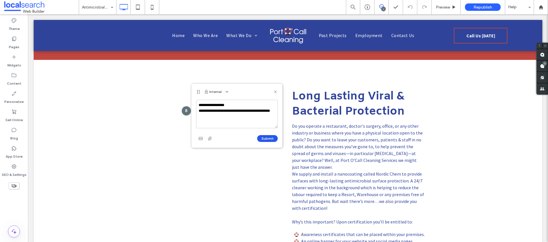
type textarea "**********"
click at [264, 138] on button "Submit" at bounding box center [267, 138] width 21 height 7
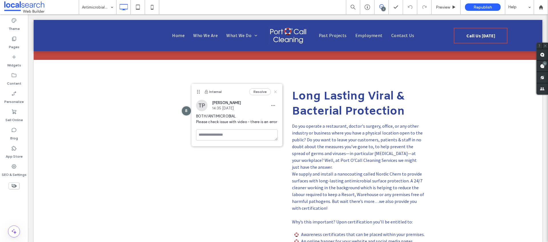
click at [276, 92] on use at bounding box center [275, 92] width 3 height 3
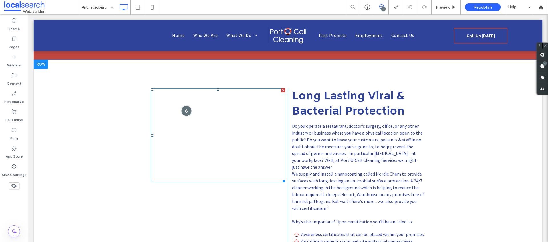
click at [187, 113] on div at bounding box center [186, 111] width 11 height 11
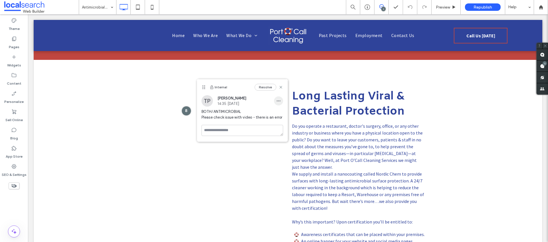
click at [278, 101] on use "button" at bounding box center [279, 101] width 4 height 1
click at [284, 117] on span "Edit" at bounding box center [282, 116] width 7 height 6
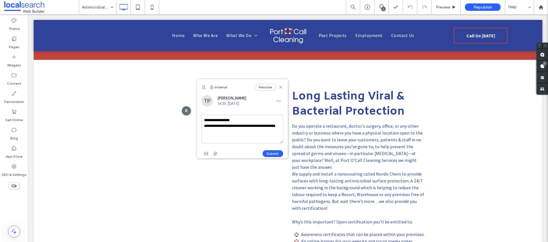
click at [223, 135] on textarea "**********" at bounding box center [243, 129] width 82 height 29
type textarea "**********"
click at [280, 152] on button "Submit" at bounding box center [273, 154] width 21 height 7
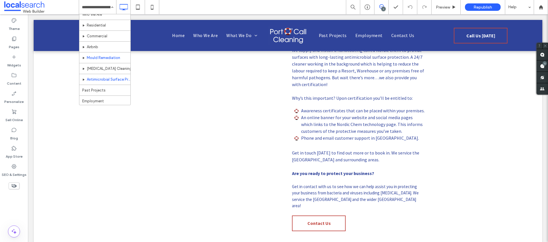
scroll to position [28, 0]
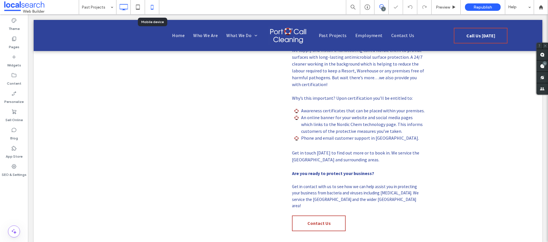
click at [154, 7] on icon at bounding box center [152, 6] width 11 height 11
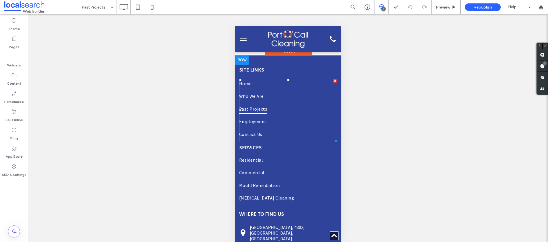
scroll to position [542, 0]
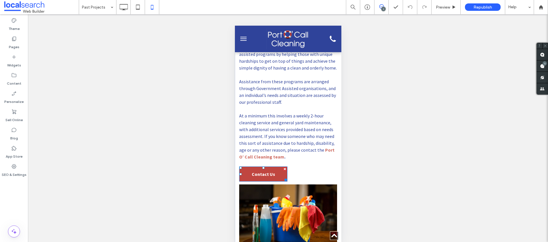
click at [269, 176] on span "Contact Us" at bounding box center [263, 174] width 23 height 11
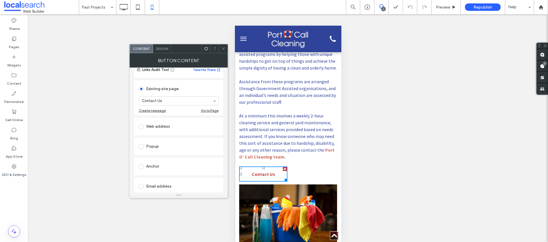
scroll to position [91, 0]
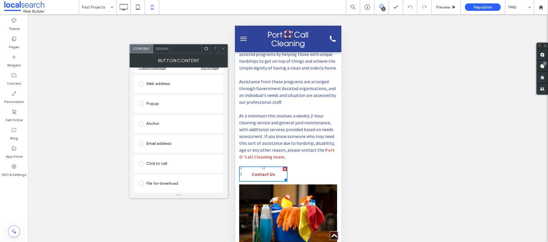
click at [225, 46] on span at bounding box center [223, 49] width 4 height 9
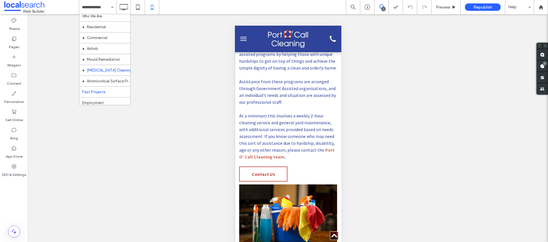
scroll to position [28, 0]
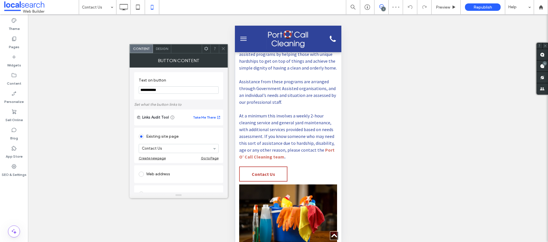
click at [227, 49] on div "Content Design" at bounding box center [179, 48] width 98 height 9
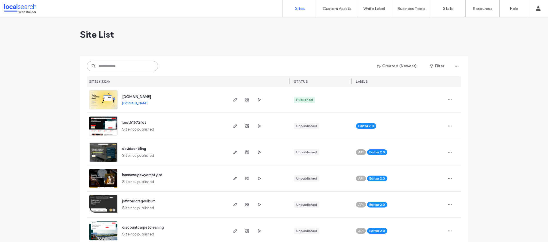
drag, startPoint x: 0, startPoint y: 0, endPoint x: 134, endPoint y: 63, distance: 147.8
click at [134, 63] on input at bounding box center [122, 66] width 71 height 10
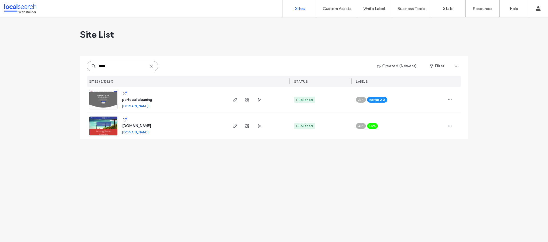
type input "*****"
click at [151, 126] on span "www.portocallcleaning.com" at bounding box center [136, 126] width 29 height 4
